Goal: Transaction & Acquisition: Purchase product/service

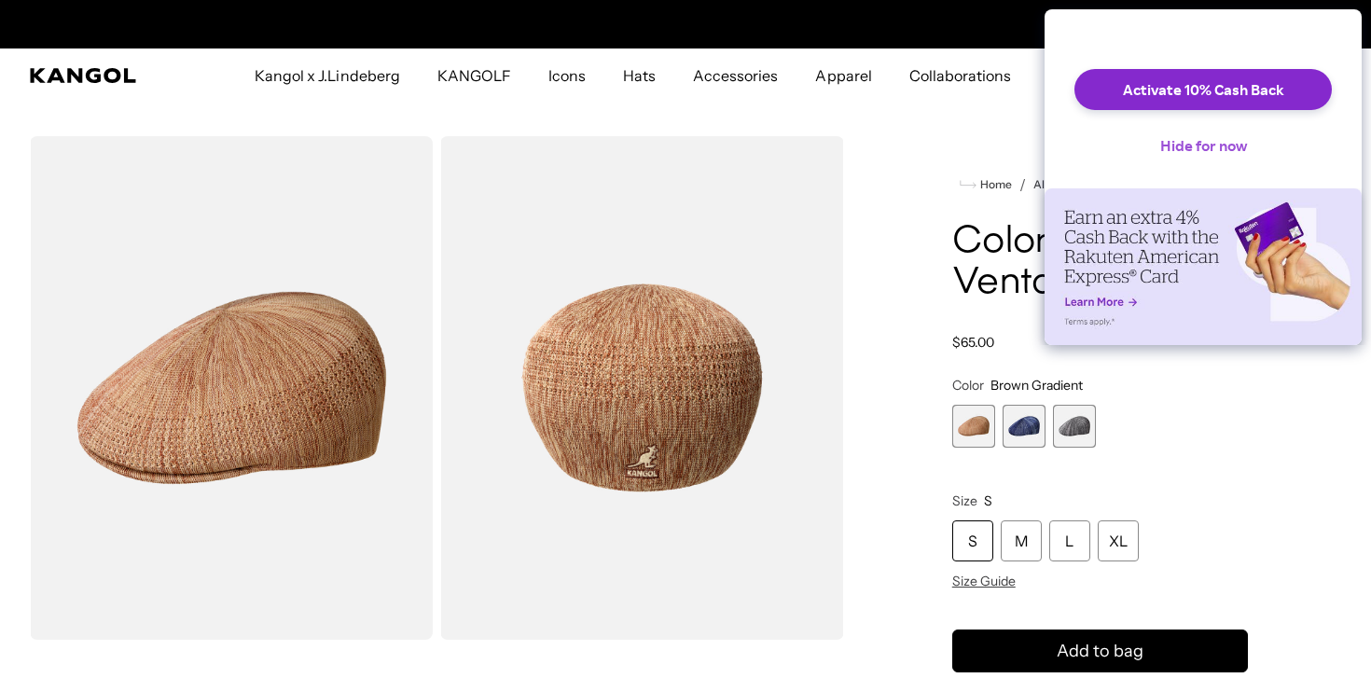
click at [1227, 159] on button "Hide for now" at bounding box center [1203, 145] width 117 height 41
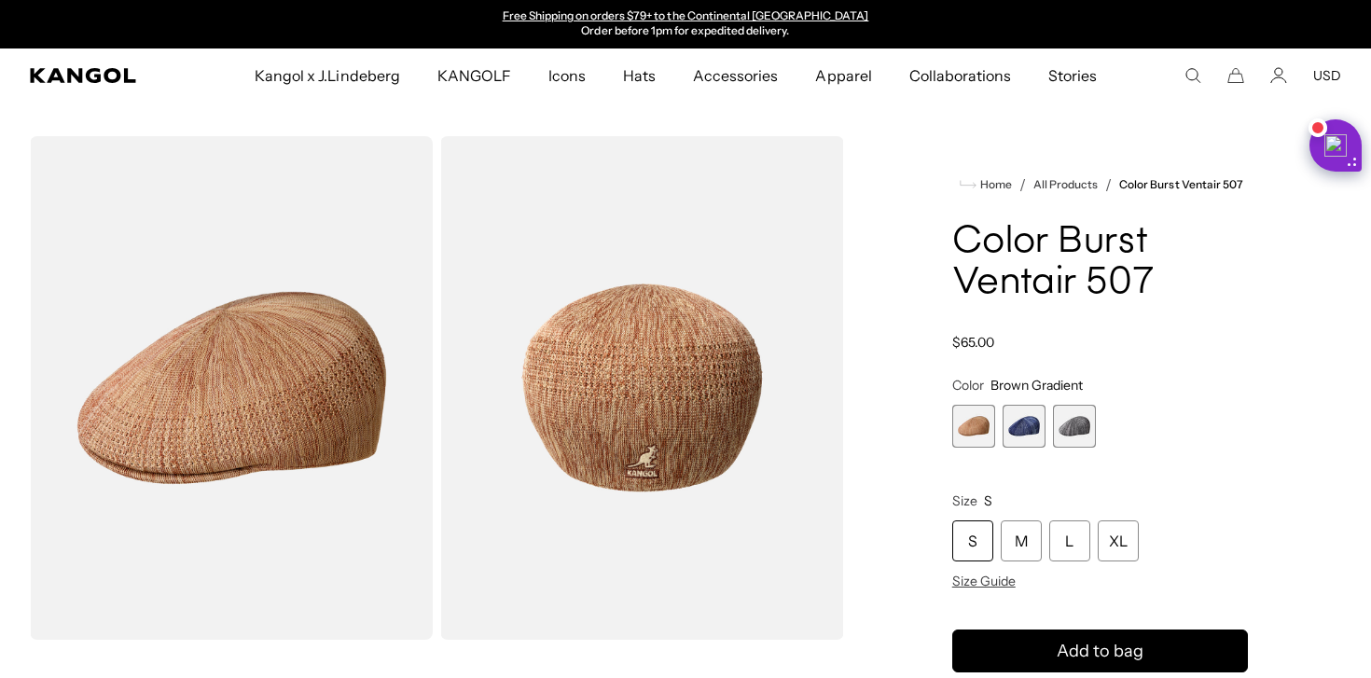
click at [1029, 423] on span "2 of 3" at bounding box center [1023, 426] width 43 height 43
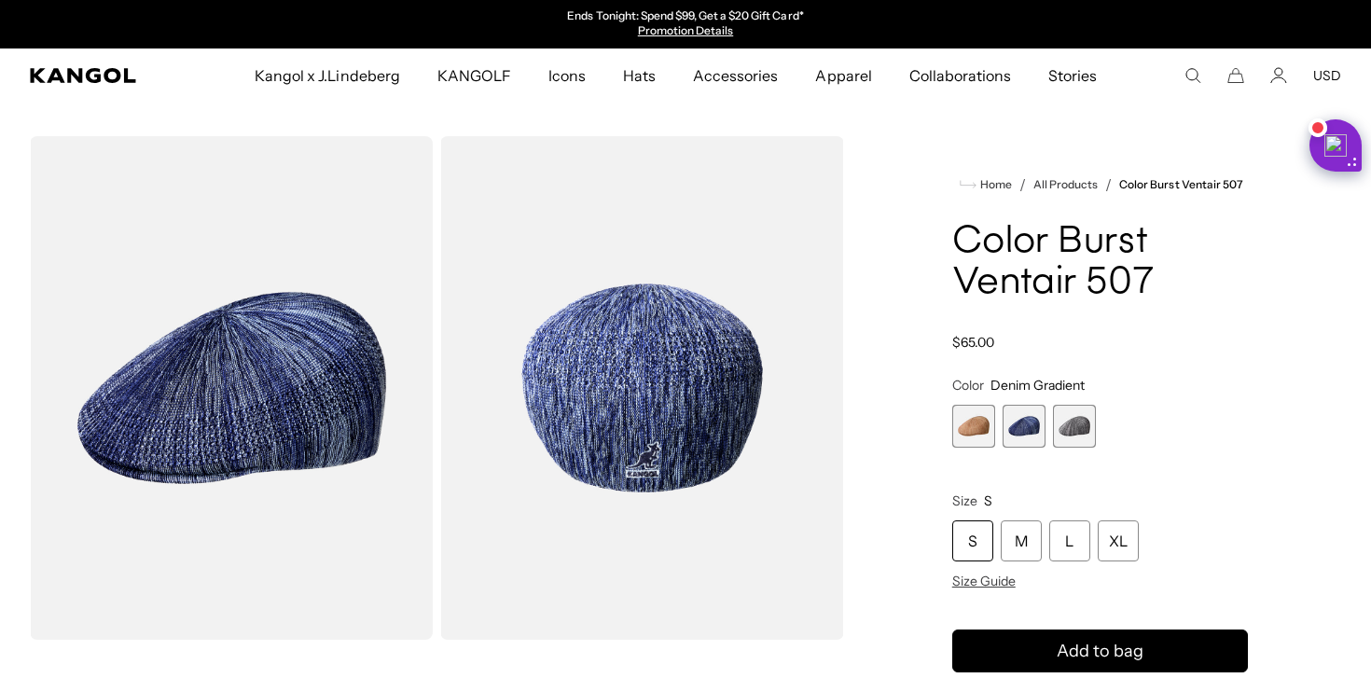
click at [1077, 419] on span "3 of 3" at bounding box center [1074, 426] width 43 height 43
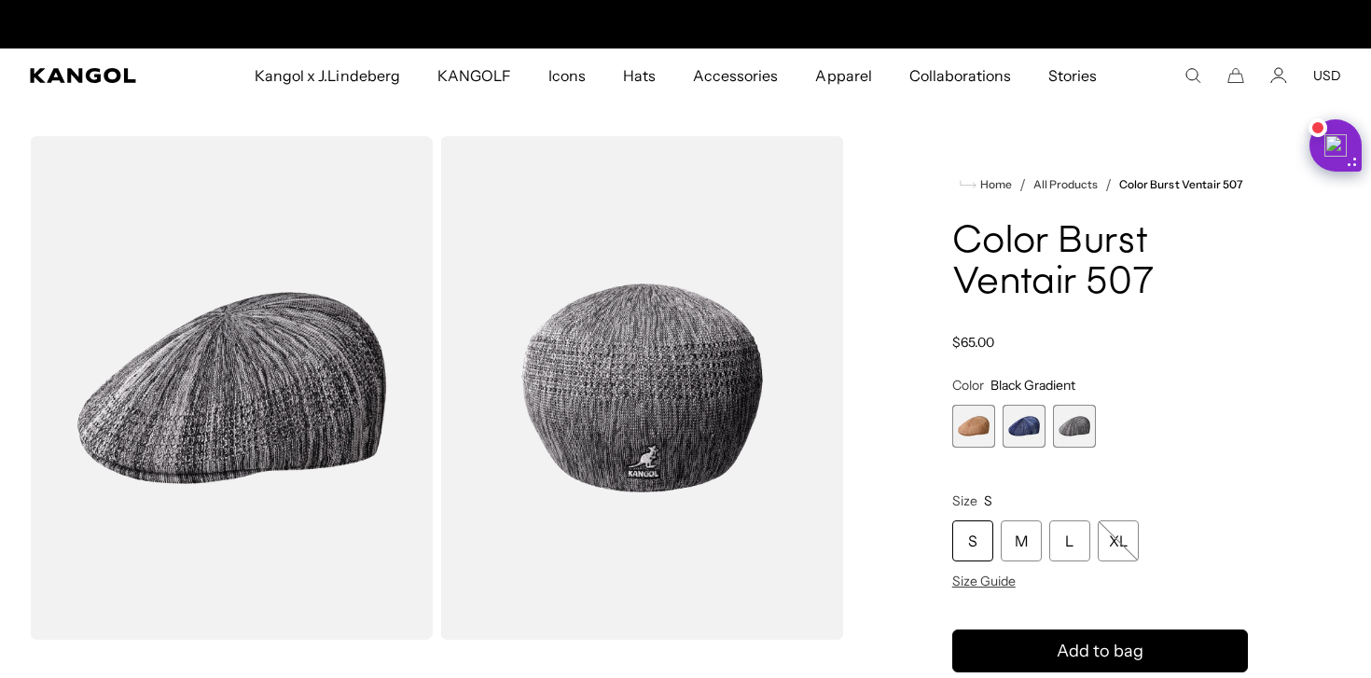
scroll to position [0, 384]
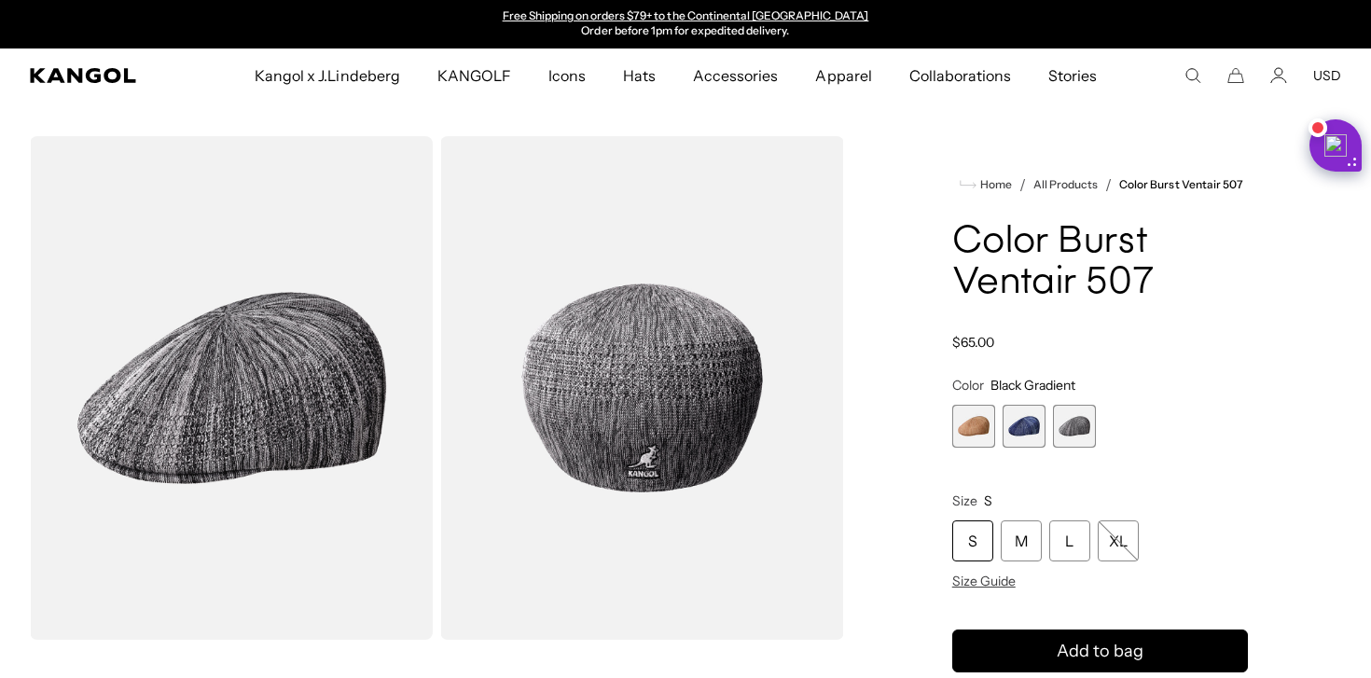
click at [961, 429] on span "1 of 3" at bounding box center [973, 426] width 43 height 43
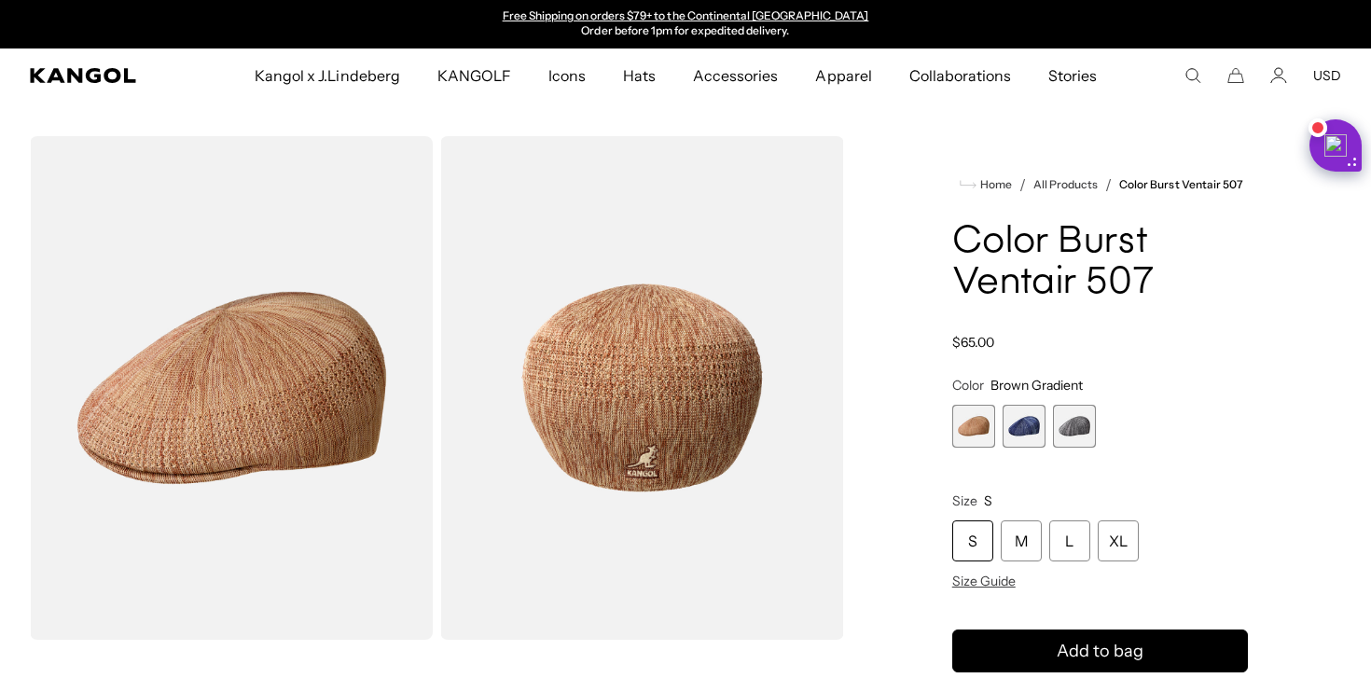
click at [1086, 426] on span "3 of 3" at bounding box center [1074, 426] width 43 height 43
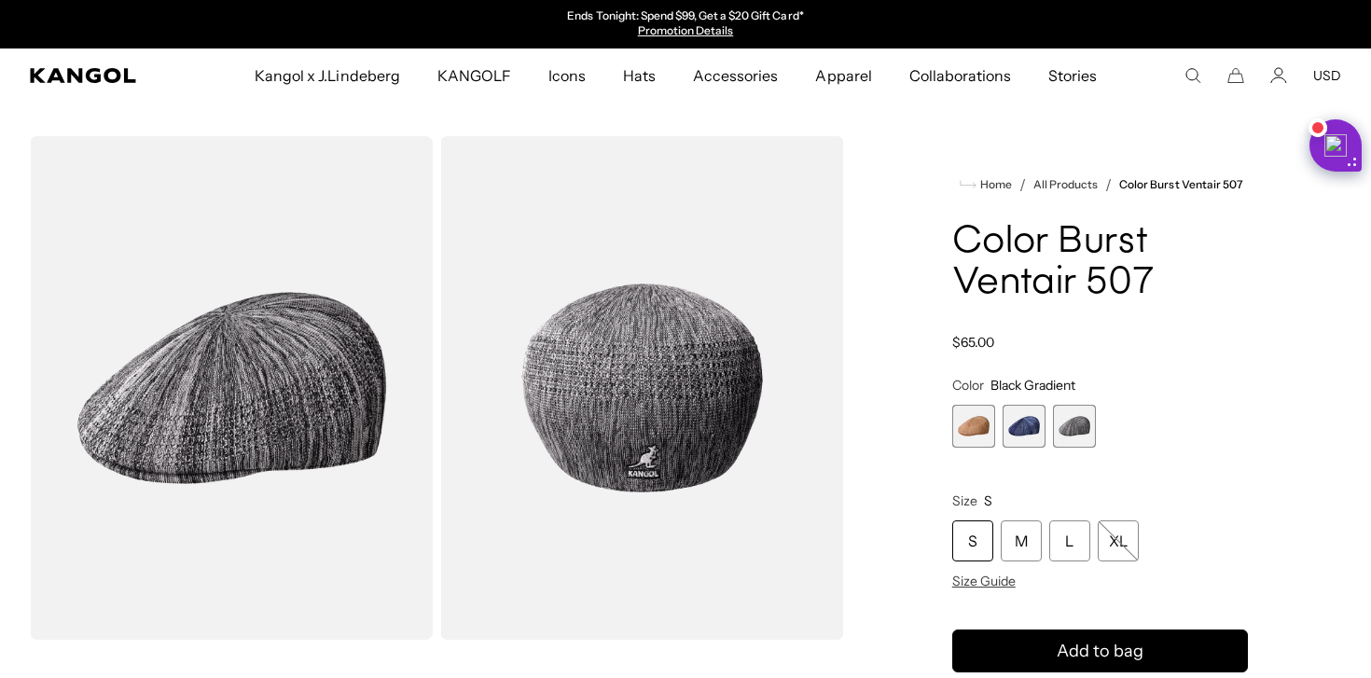
click at [983, 413] on span "1 of 3" at bounding box center [973, 426] width 43 height 43
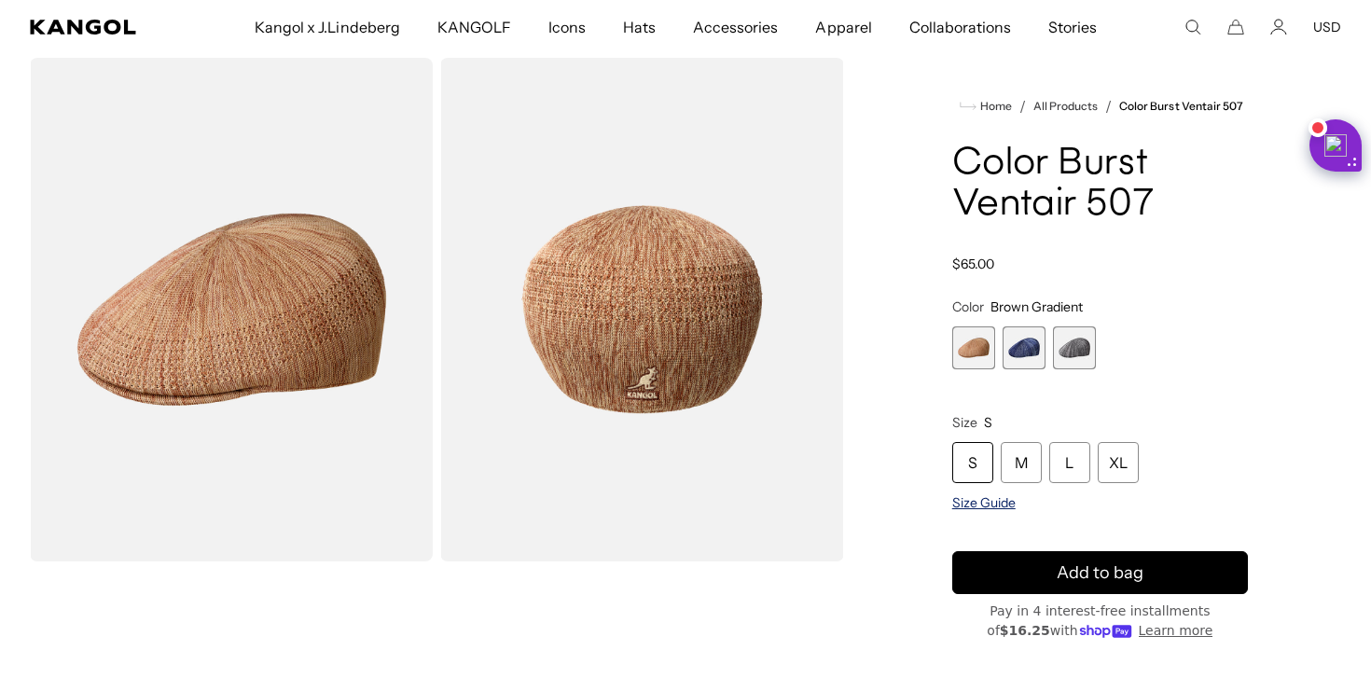
click at [989, 503] on span "Size Guide" at bounding box center [983, 502] width 63 height 17
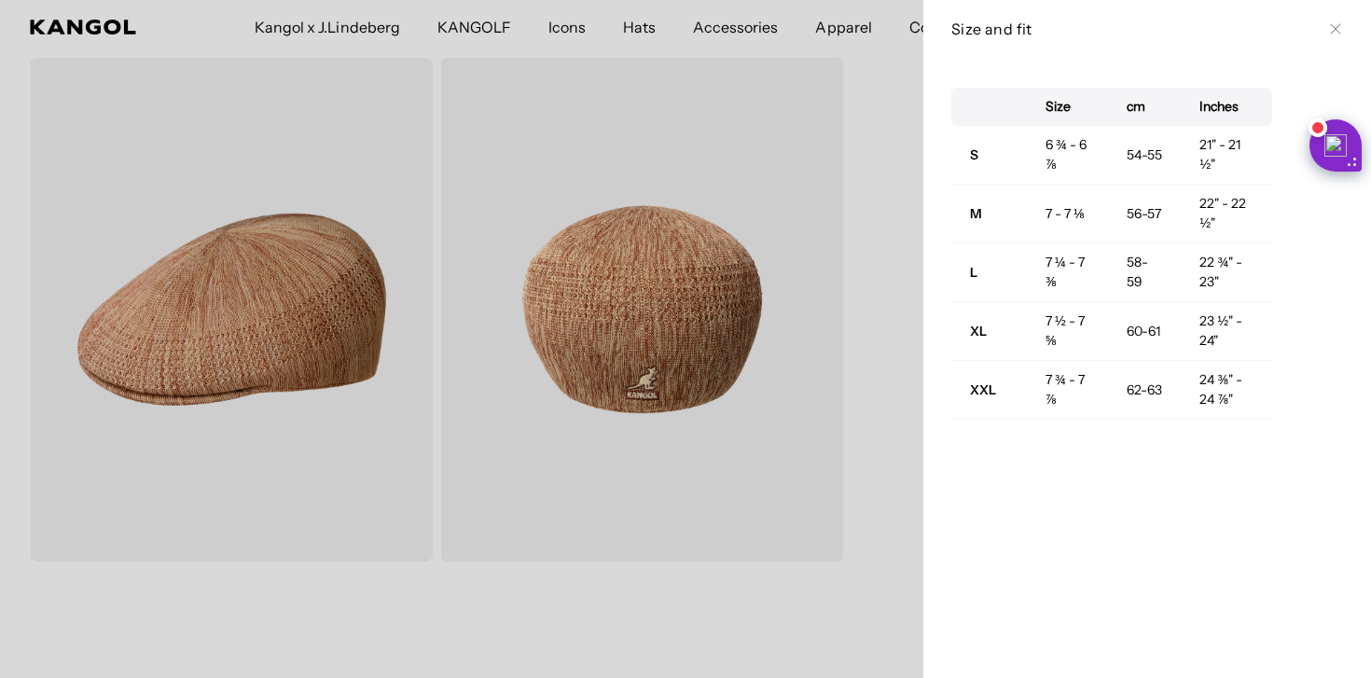
click at [1335, 25] on icon at bounding box center [1335, 28] width 11 height 11
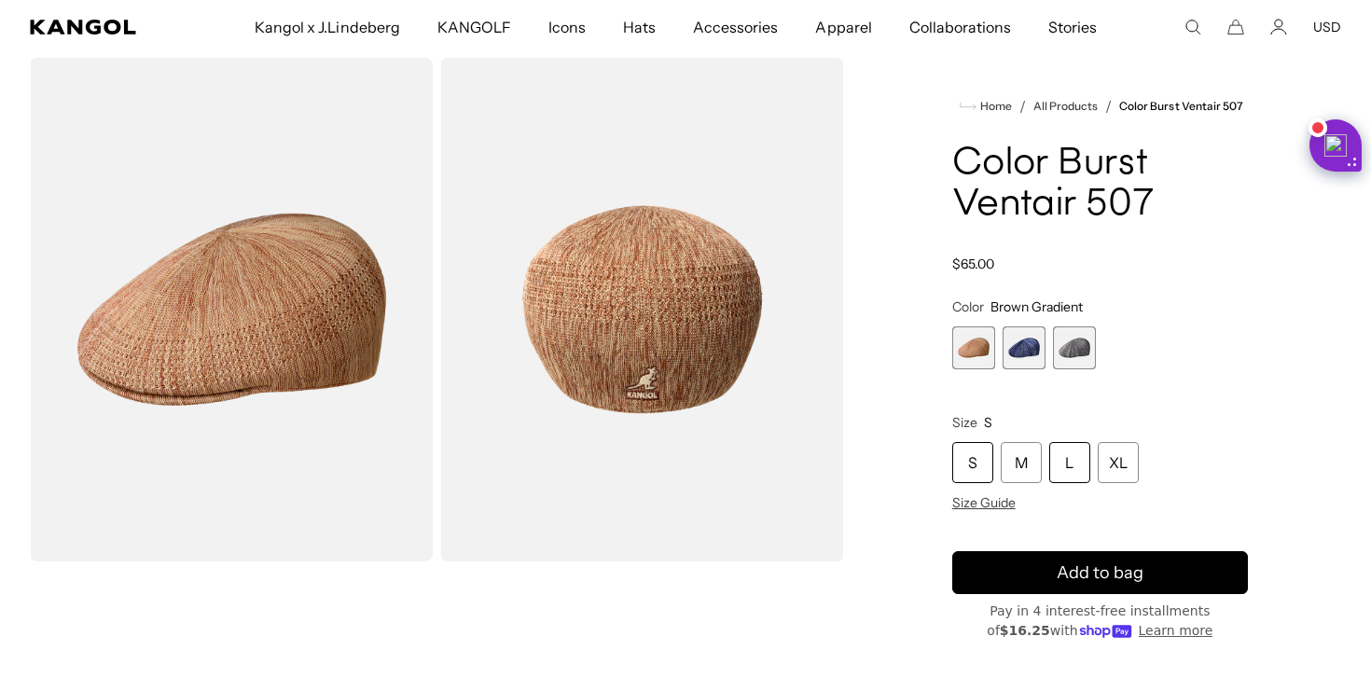
scroll to position [0, 384]
click at [975, 503] on span "Size Guide" at bounding box center [983, 502] width 63 height 17
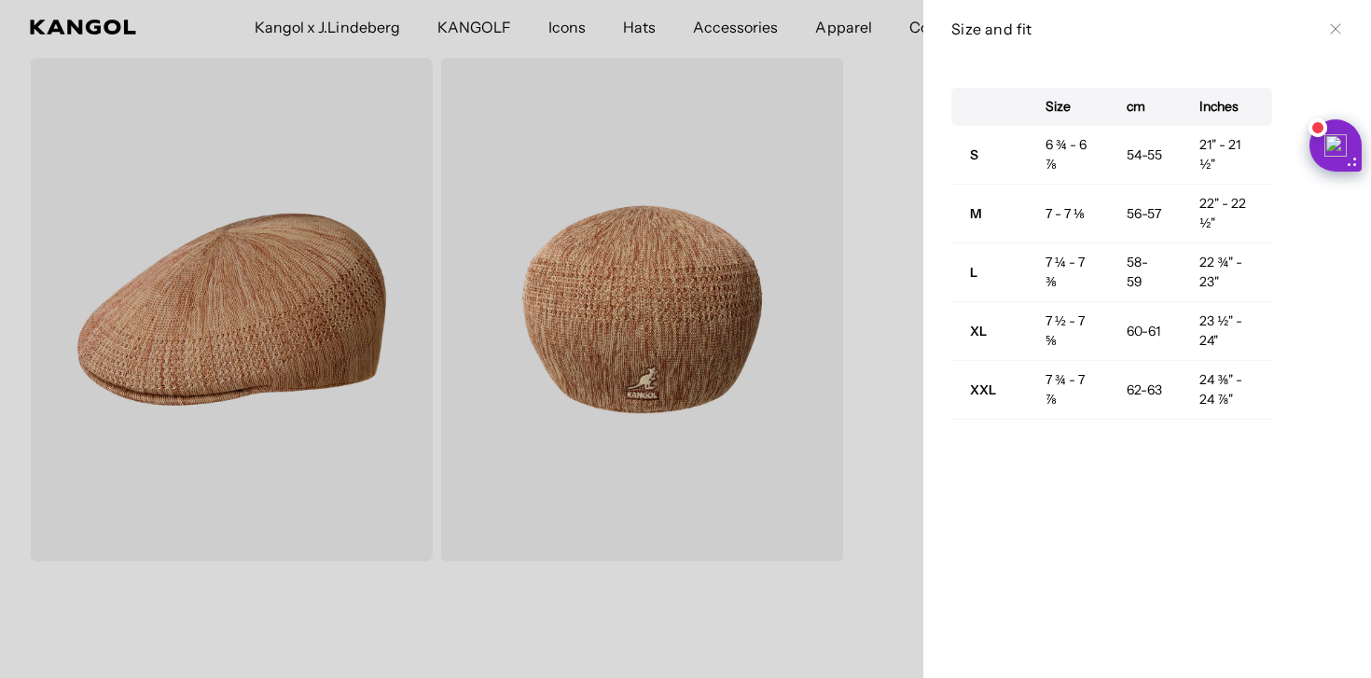
click at [1340, 31] on icon at bounding box center [1335, 28] width 11 height 11
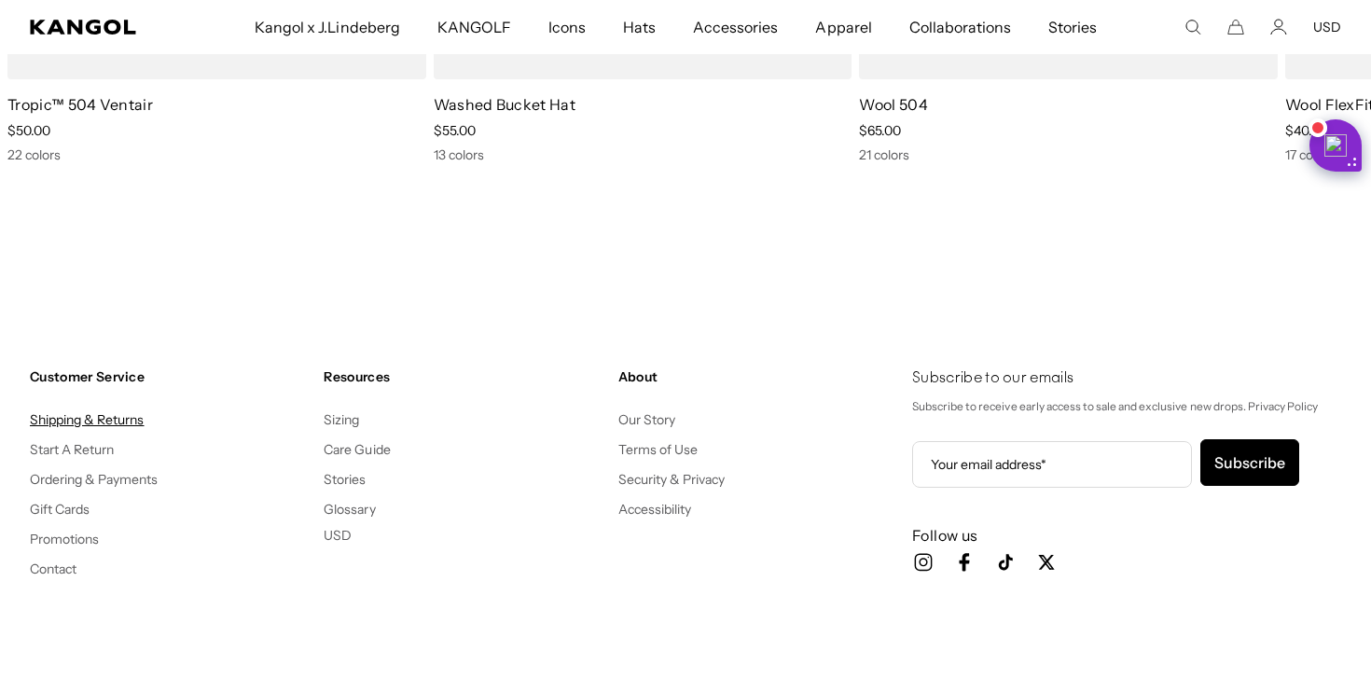
click at [67, 424] on link "Shipping & Returns" at bounding box center [87, 419] width 115 height 17
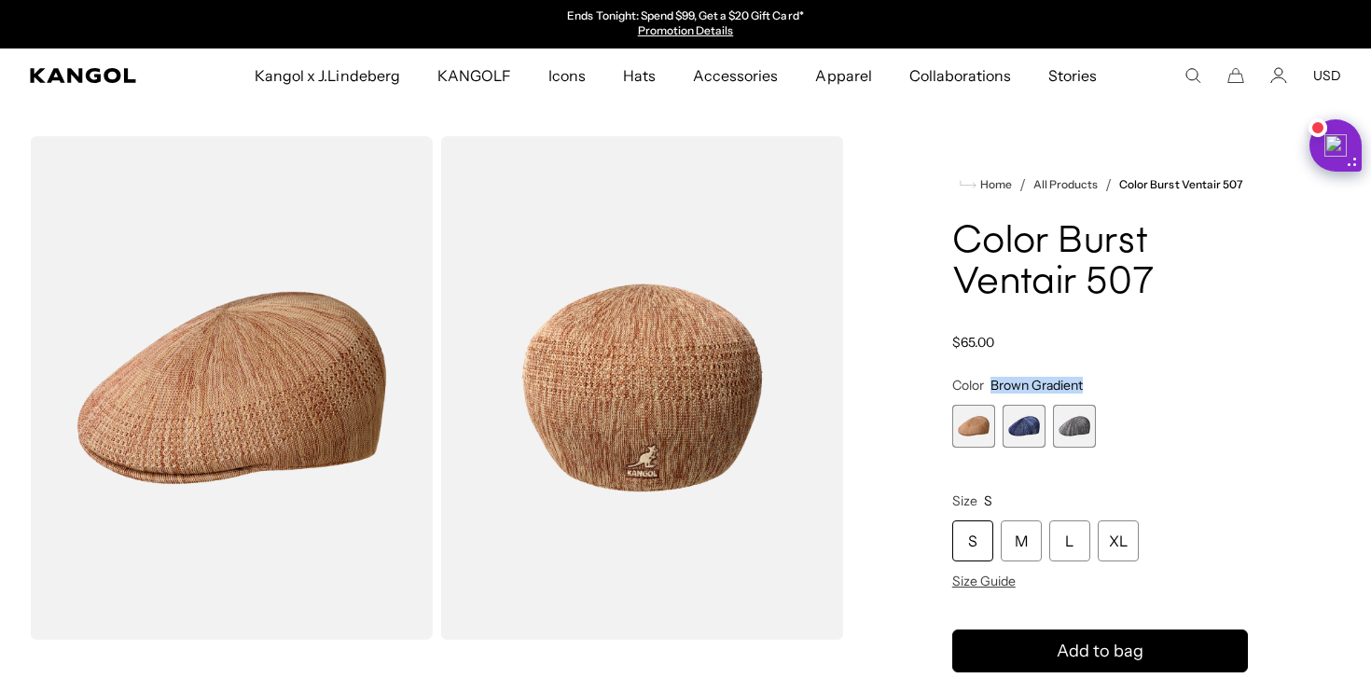
drag, startPoint x: 993, startPoint y: 384, endPoint x: 1086, endPoint y: 382, distance: 93.3
click at [1086, 382] on fieldset "Color Brown Gradient Previous Next Brown Gradient Variant sold out or unavailab…" at bounding box center [1100, 412] width 296 height 71
copy span "Brown Gradient"
